Goal: Task Accomplishment & Management: Use online tool/utility

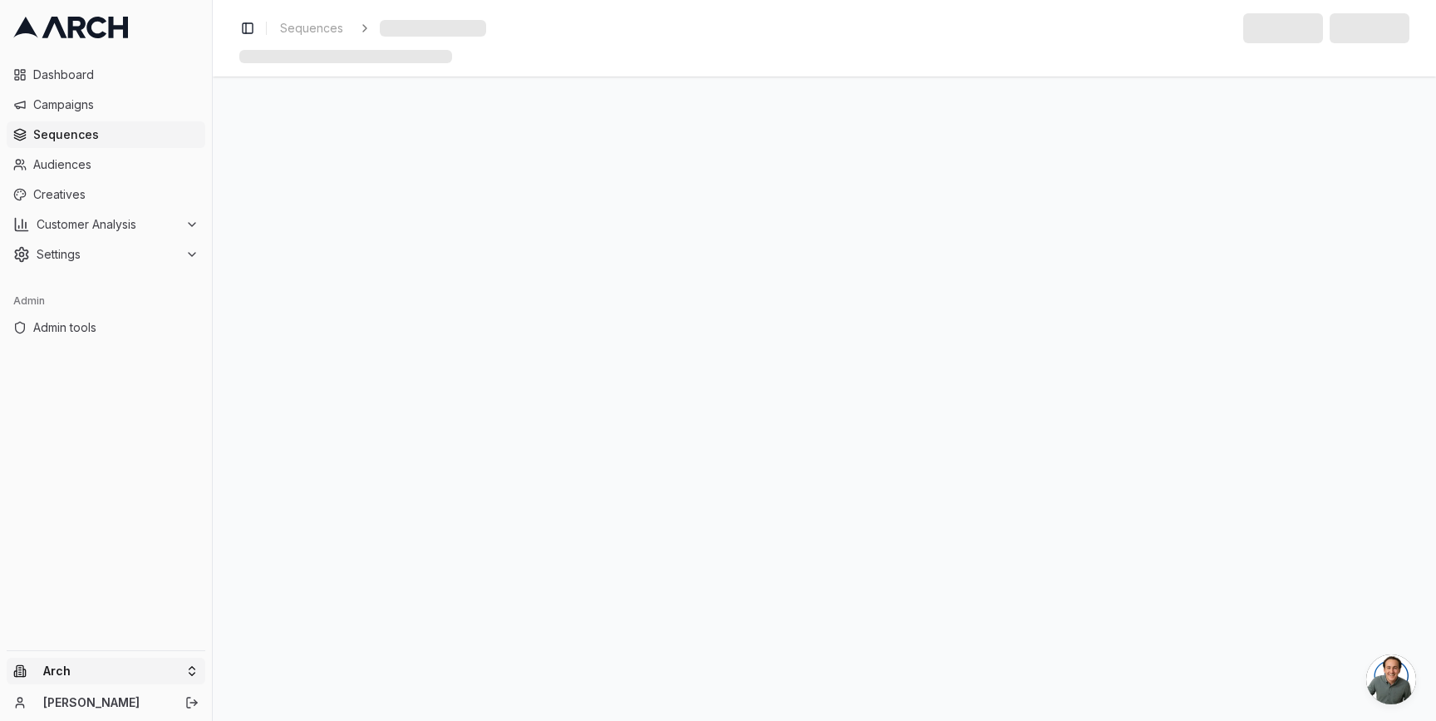
click at [201, 669] on html "Dashboard Campaigns Sequences Audiences Creatives Customer Analysis Settings Ad…" at bounding box center [718, 360] width 1436 height 721
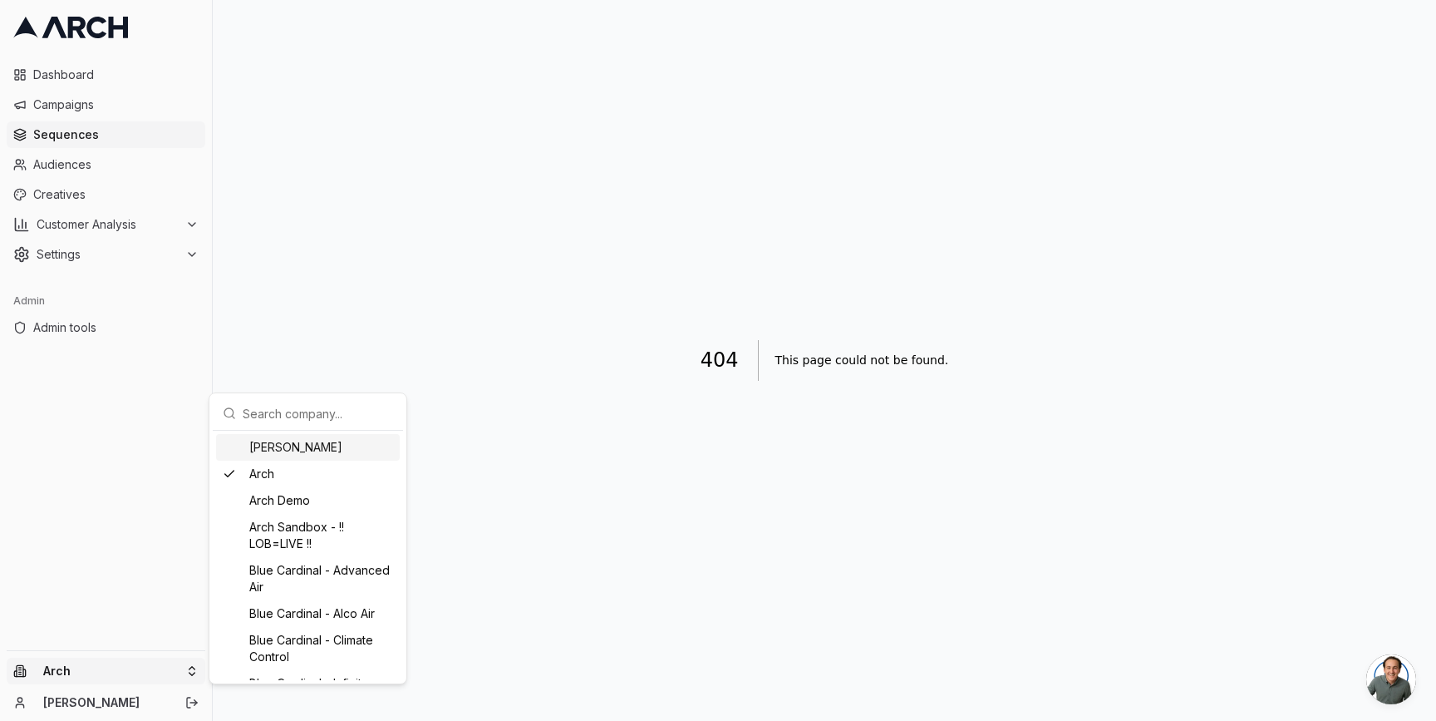
click at [309, 414] on input "text" at bounding box center [318, 412] width 150 height 33
type input "e"
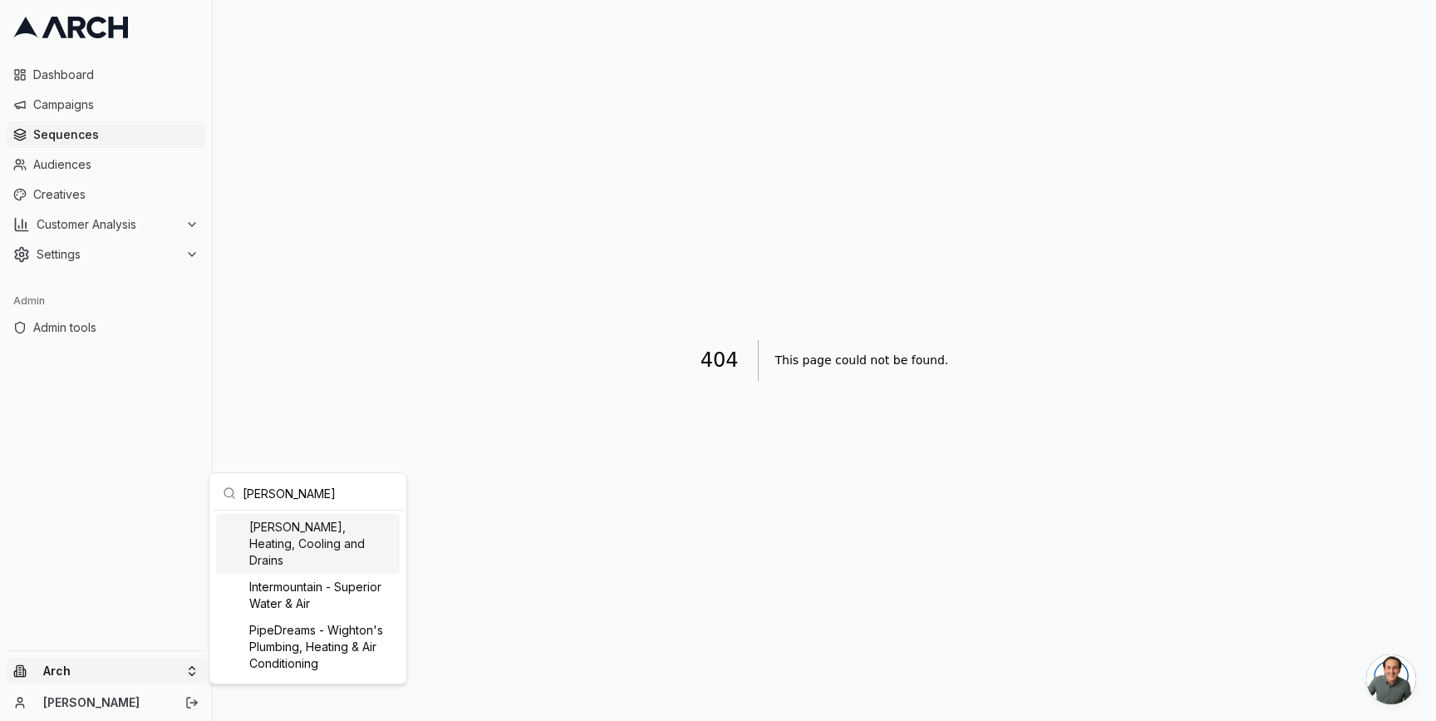
type input "[PERSON_NAME]"
click at [308, 549] on div "[PERSON_NAME], Heating, Cooling and Drains" at bounding box center [308, 544] width 184 height 60
